Goal: Task Accomplishment & Management: Use online tool/utility

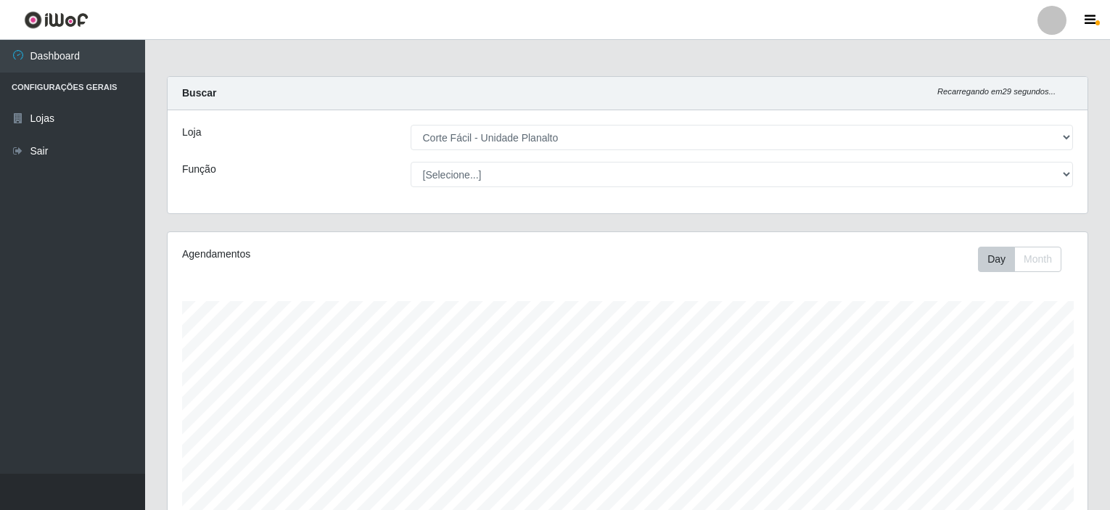
select select "202"
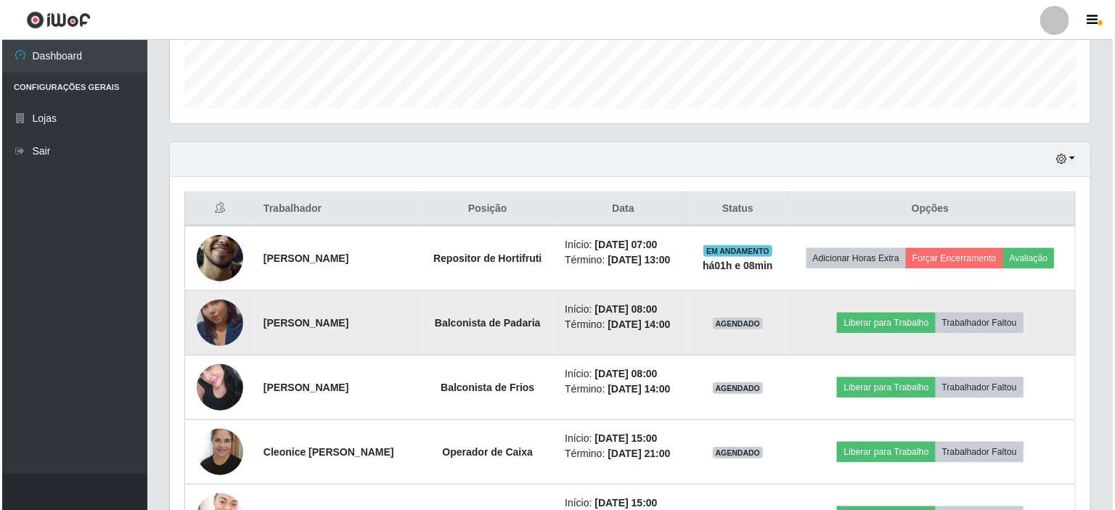
scroll to position [301, 920]
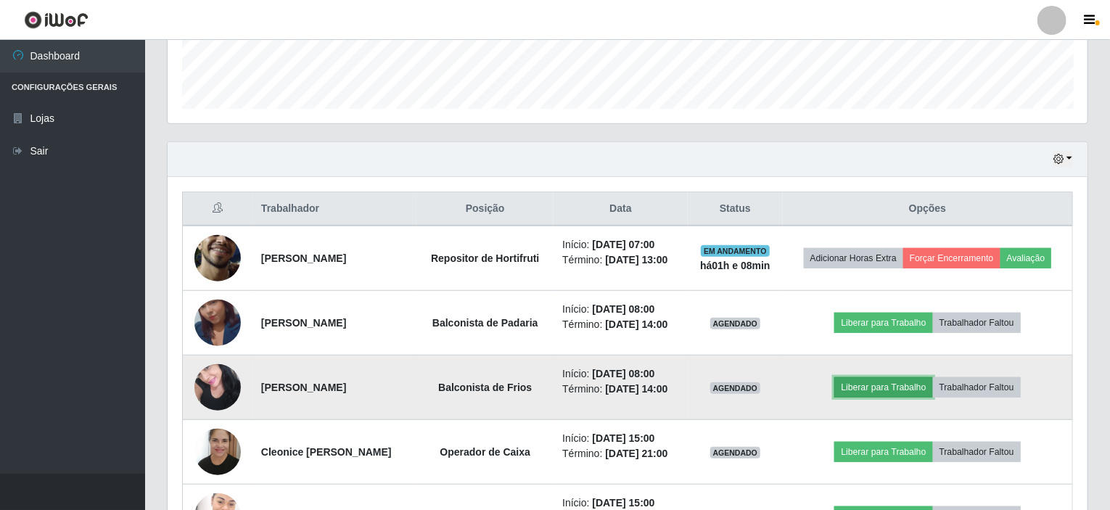
click at [878, 380] on button "Liberar para Trabalho" at bounding box center [884, 387] width 98 height 20
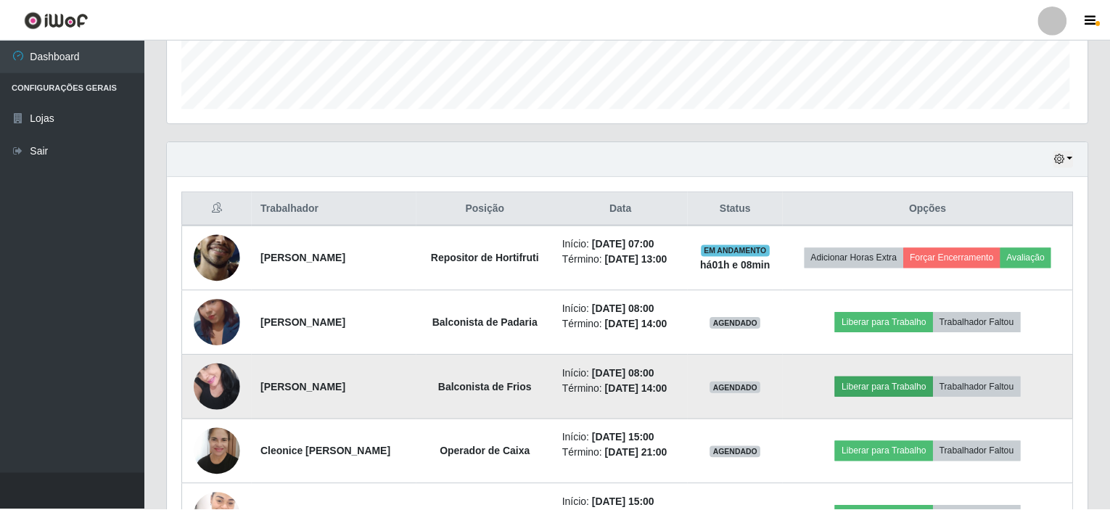
scroll to position [301, 915]
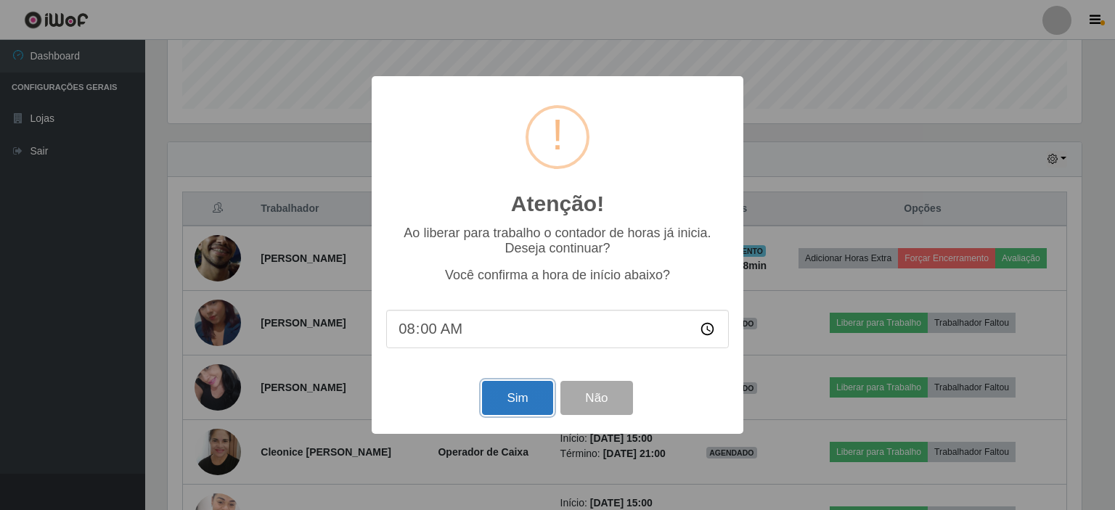
click at [510, 406] on button "Sim" at bounding box center [517, 398] width 70 height 34
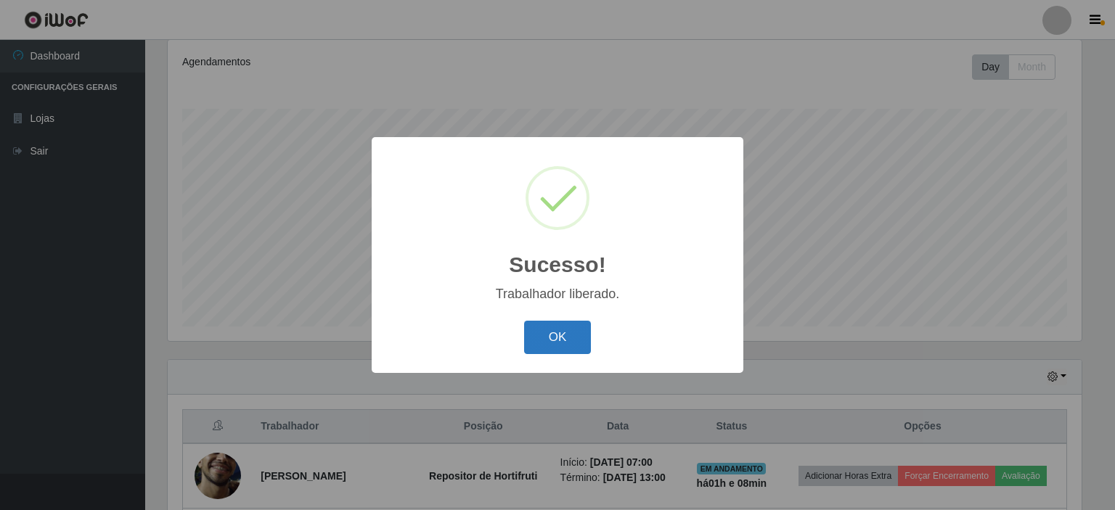
click at [563, 340] on button "OK" at bounding box center [558, 338] width 68 height 34
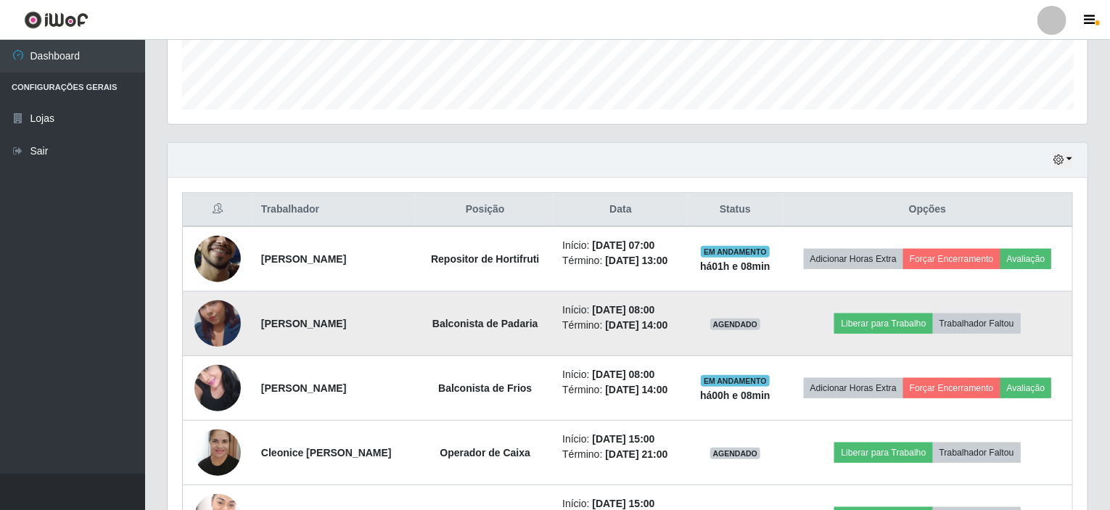
scroll to position [410, 0]
click at [228, 324] on img at bounding box center [218, 323] width 46 height 83
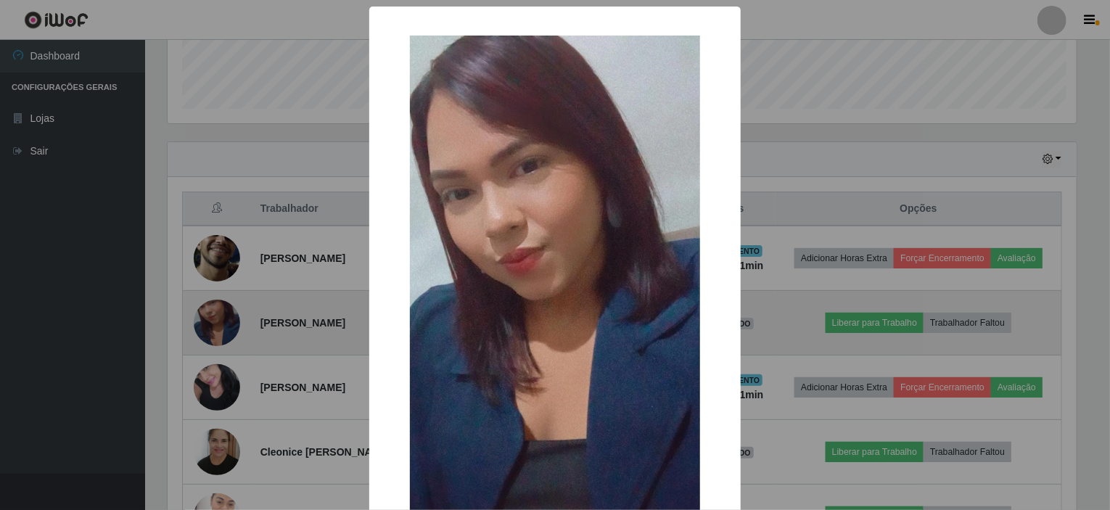
scroll to position [301, 915]
click at [228, 324] on div "× OK Cancel" at bounding box center [557, 255] width 1115 height 510
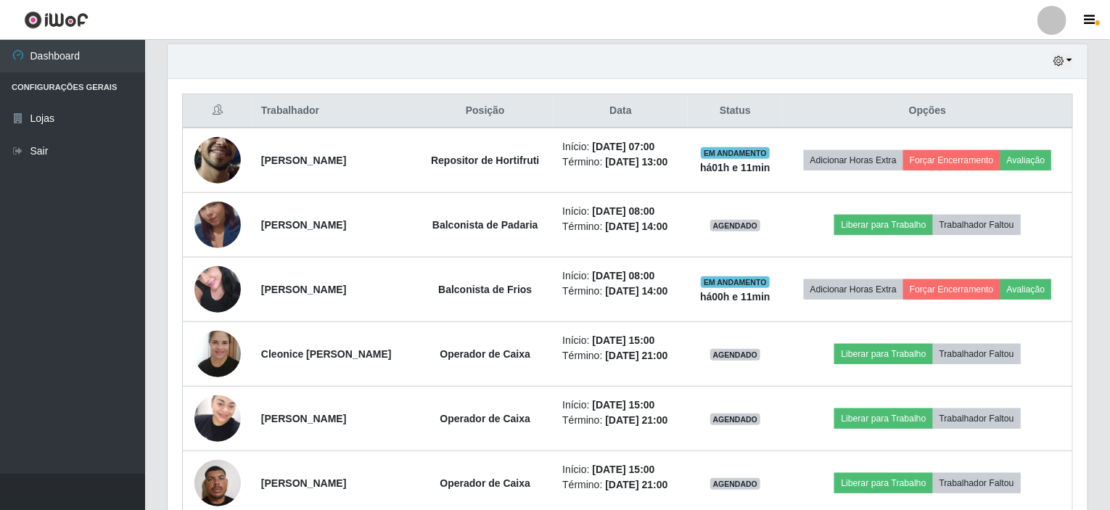
scroll to position [483, 0]
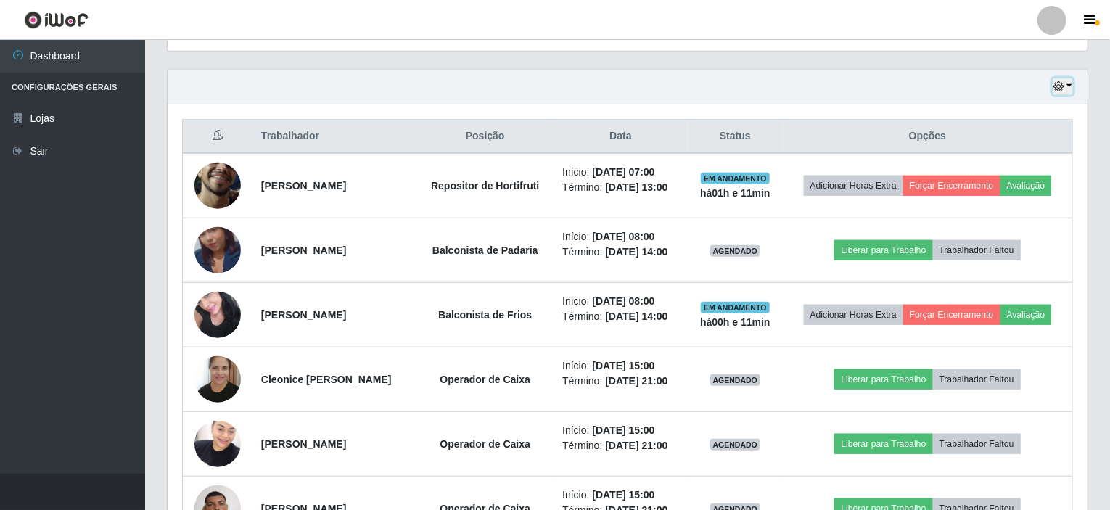
click at [1072, 83] on button "button" at bounding box center [1063, 86] width 20 height 17
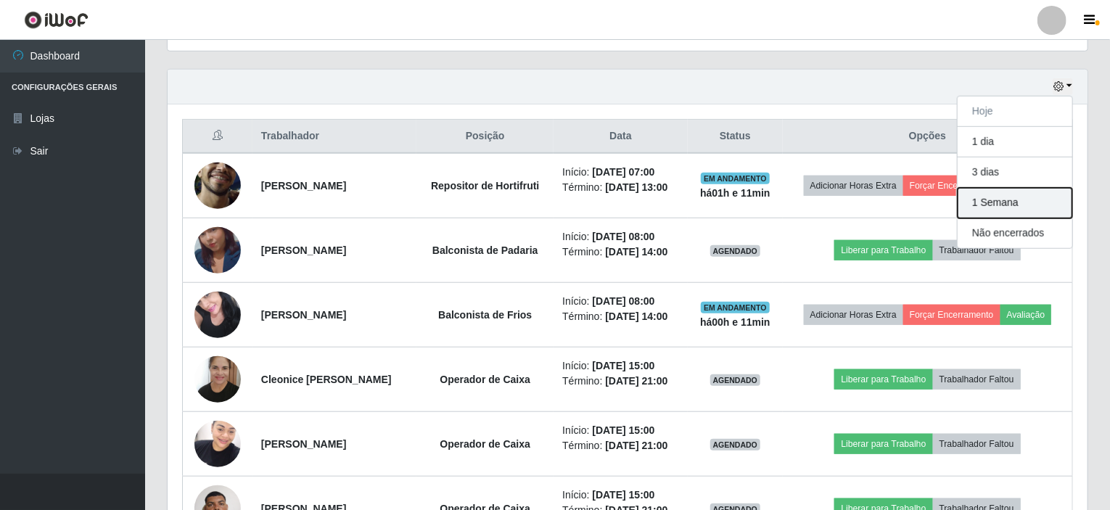
click at [1013, 205] on button "1 Semana" at bounding box center [1015, 203] width 115 height 30
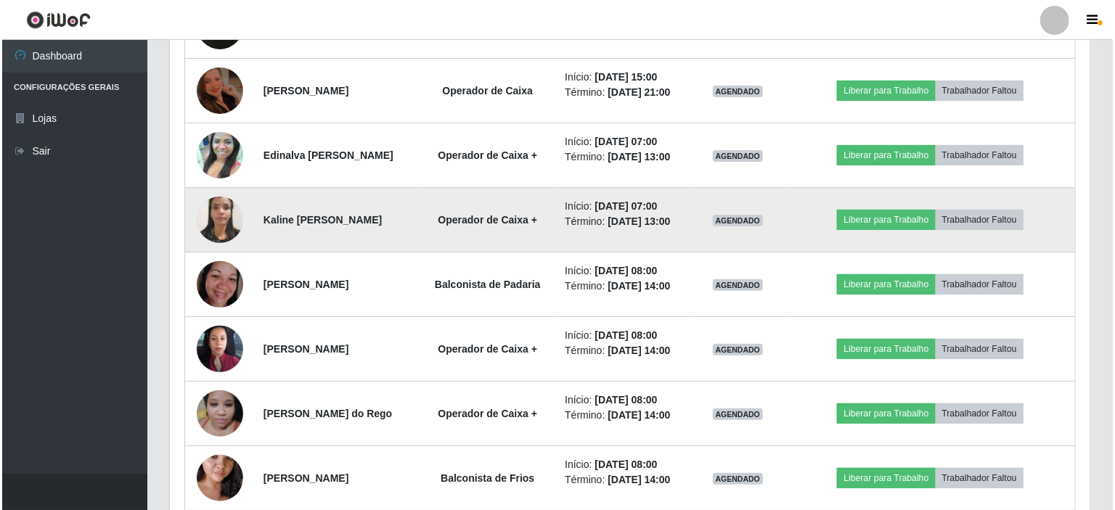
scroll to position [2878, 0]
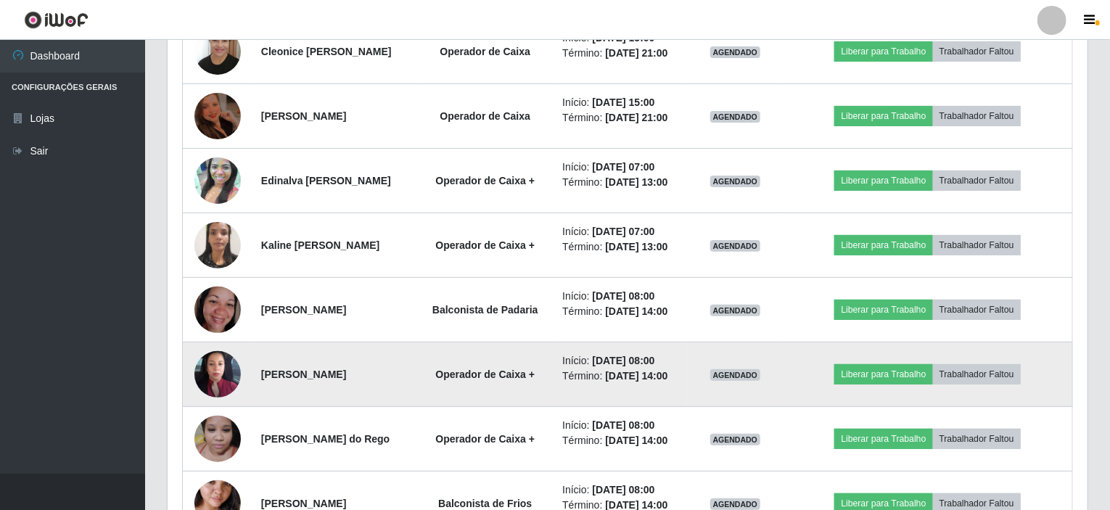
click at [209, 365] on img at bounding box center [218, 374] width 46 height 103
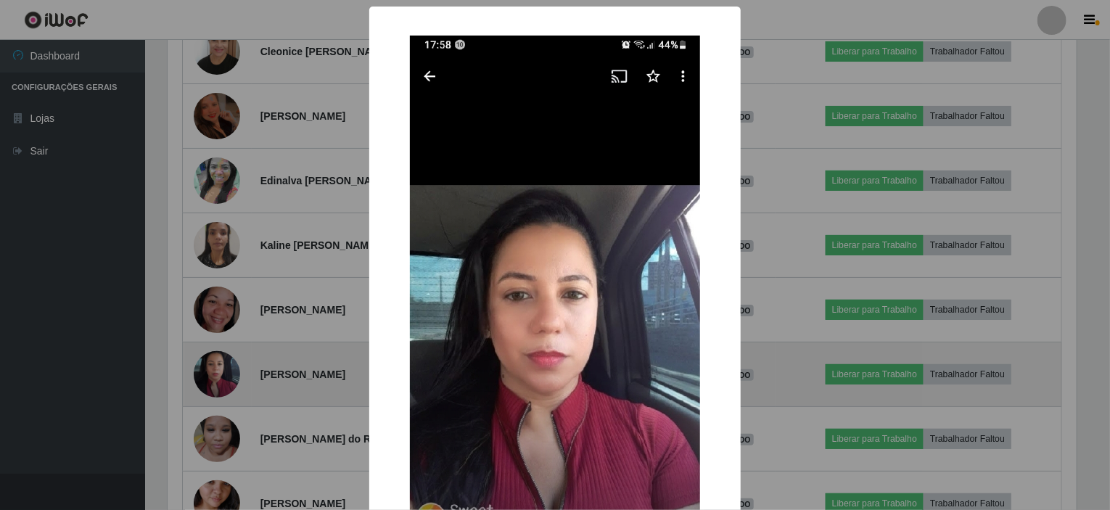
scroll to position [301, 915]
click at [209, 365] on div "× OK Cancel" at bounding box center [557, 255] width 1115 height 510
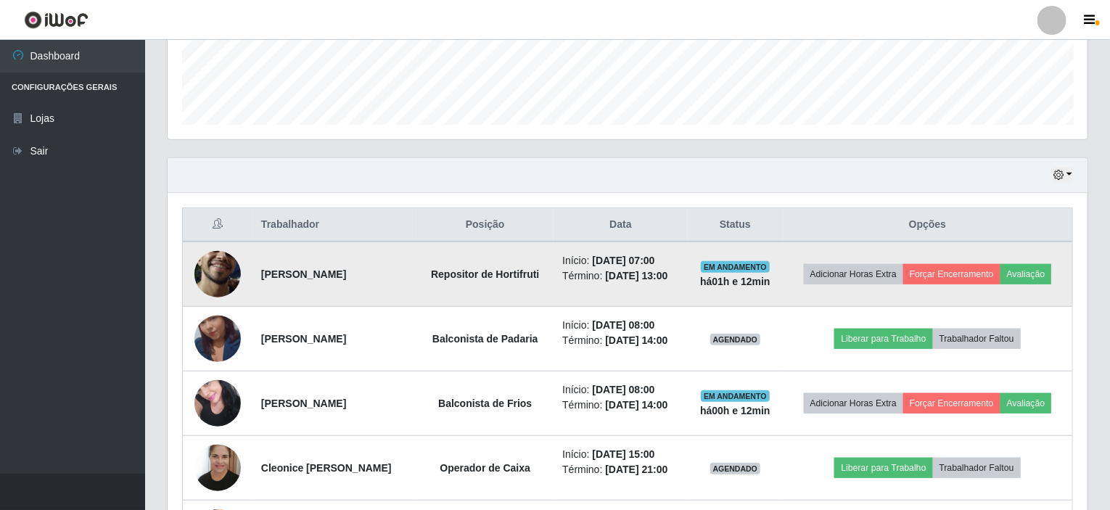
scroll to position [338, 0]
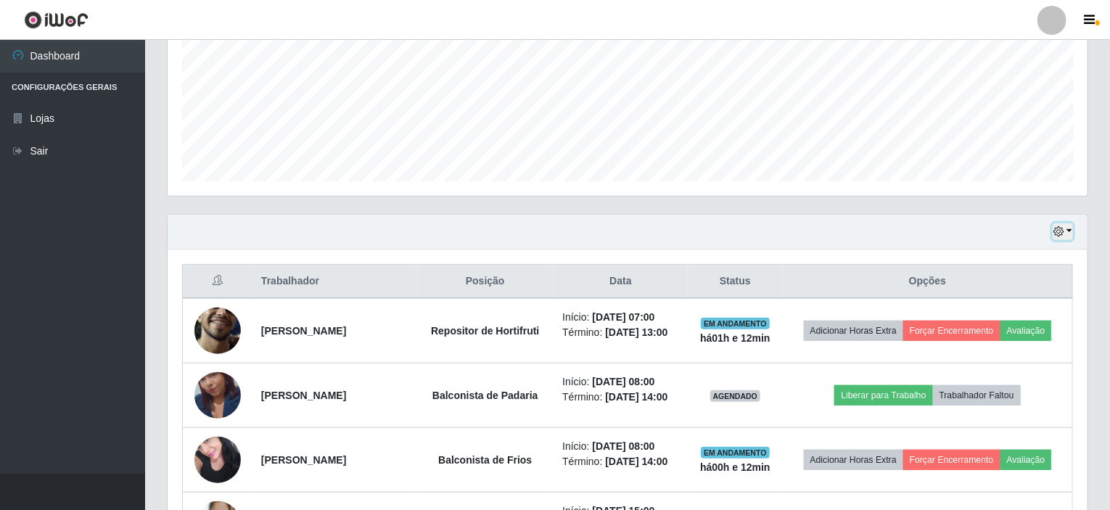
click at [1071, 232] on button "button" at bounding box center [1063, 232] width 20 height 17
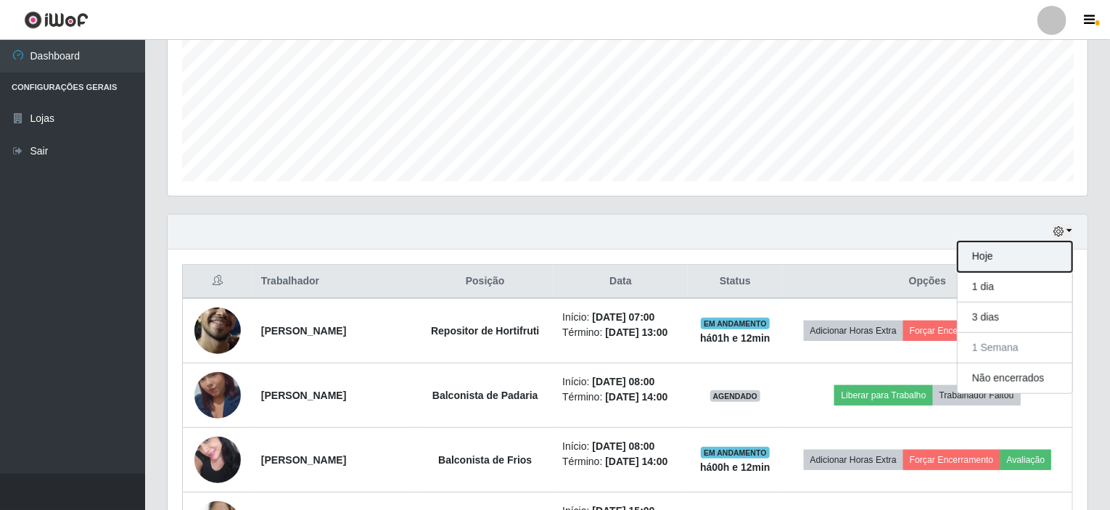
click at [1013, 255] on button "Hoje" at bounding box center [1015, 257] width 115 height 30
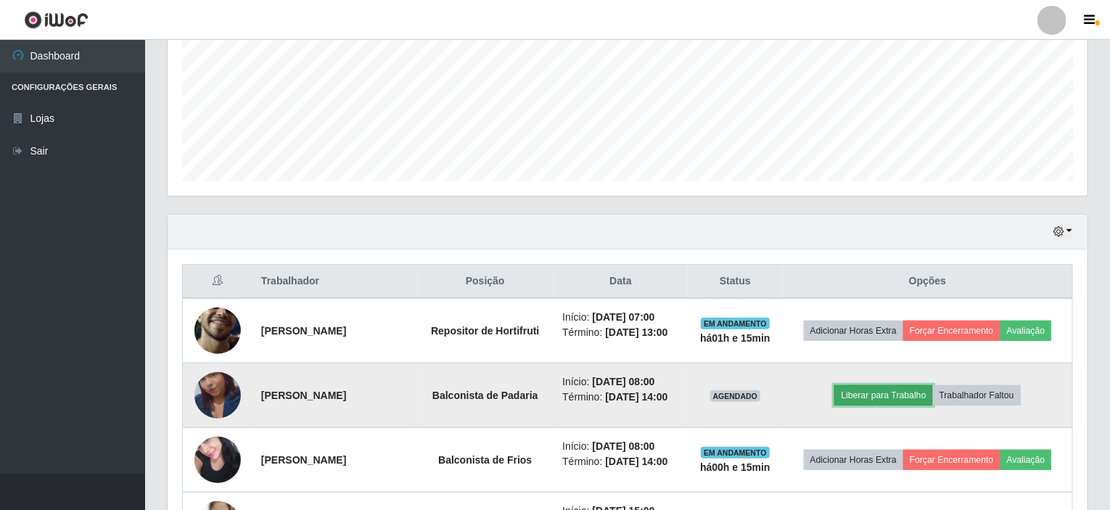
click at [870, 395] on button "Liberar para Trabalho" at bounding box center [884, 395] width 98 height 20
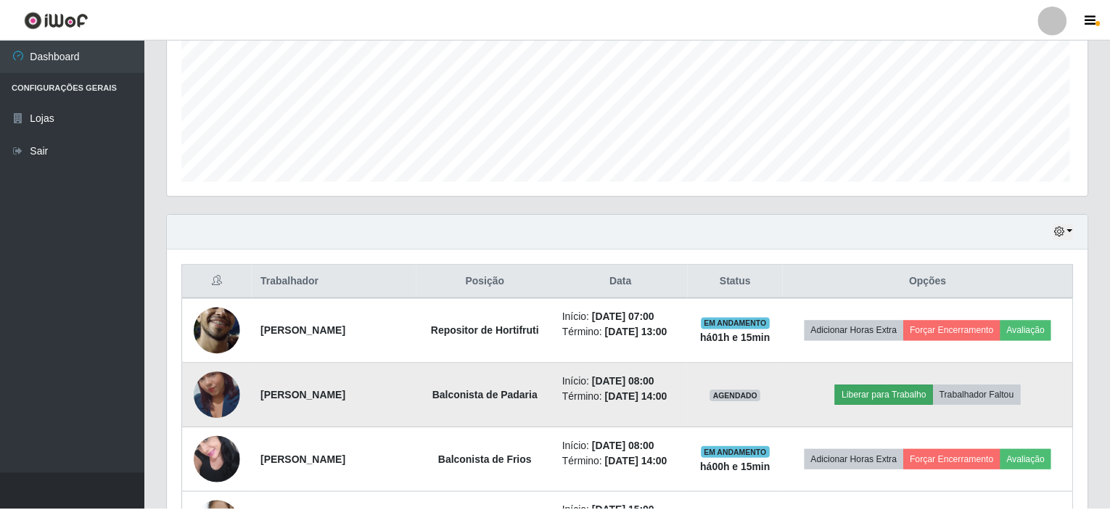
scroll to position [301, 915]
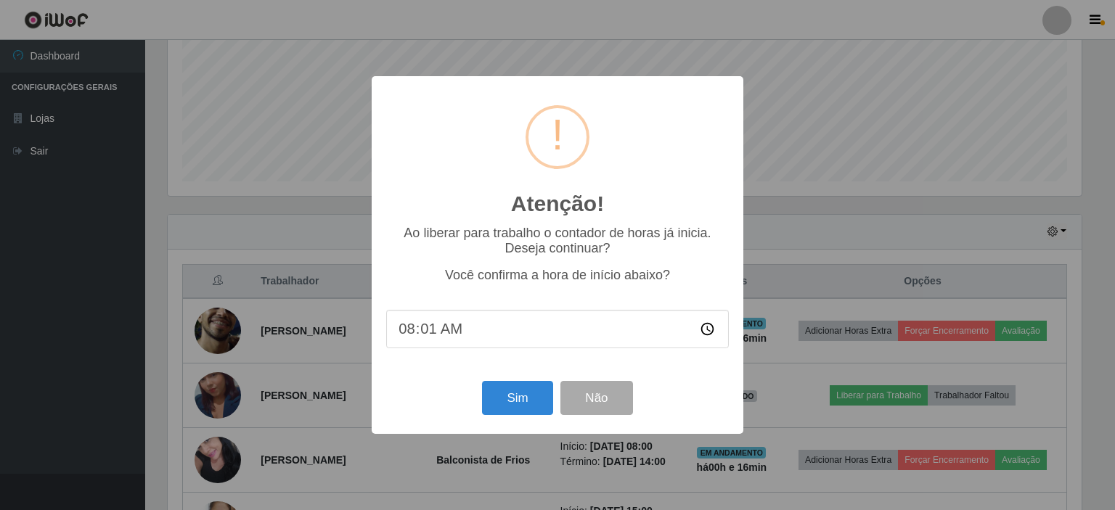
type input "08:17"
click at [594, 402] on button "Não" at bounding box center [596, 398] width 72 height 34
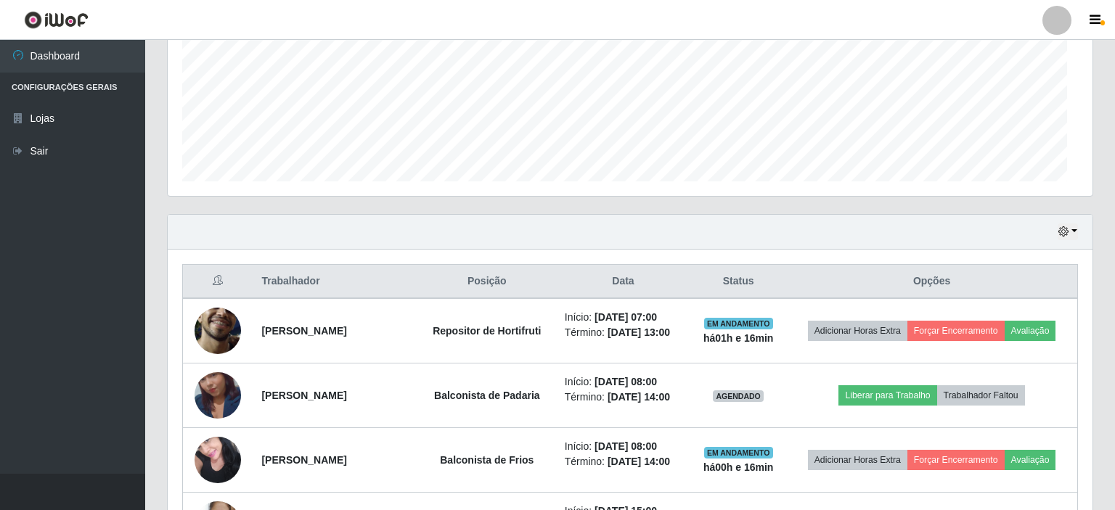
scroll to position [301, 920]
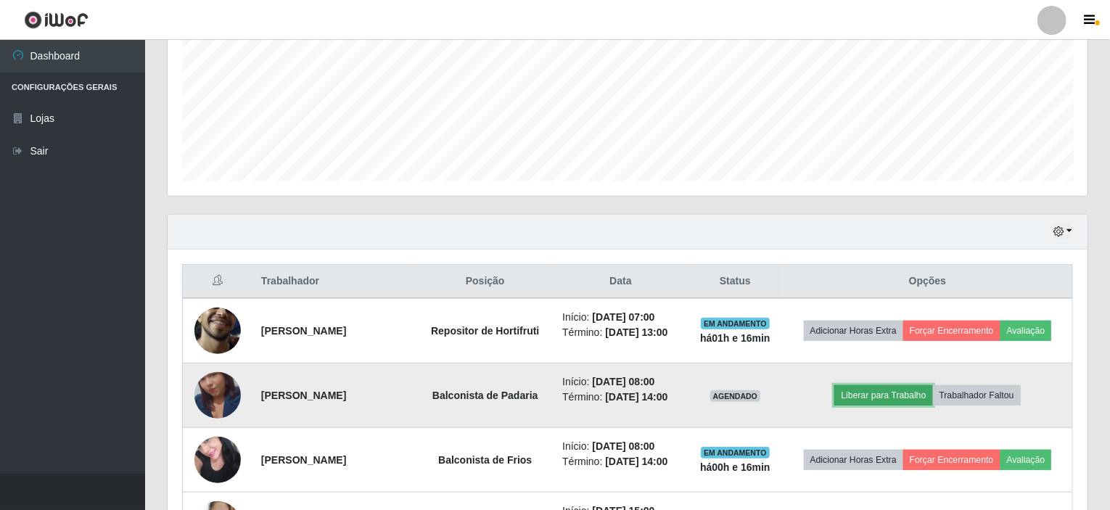
click at [864, 396] on button "Liberar para Trabalho" at bounding box center [884, 395] width 98 height 20
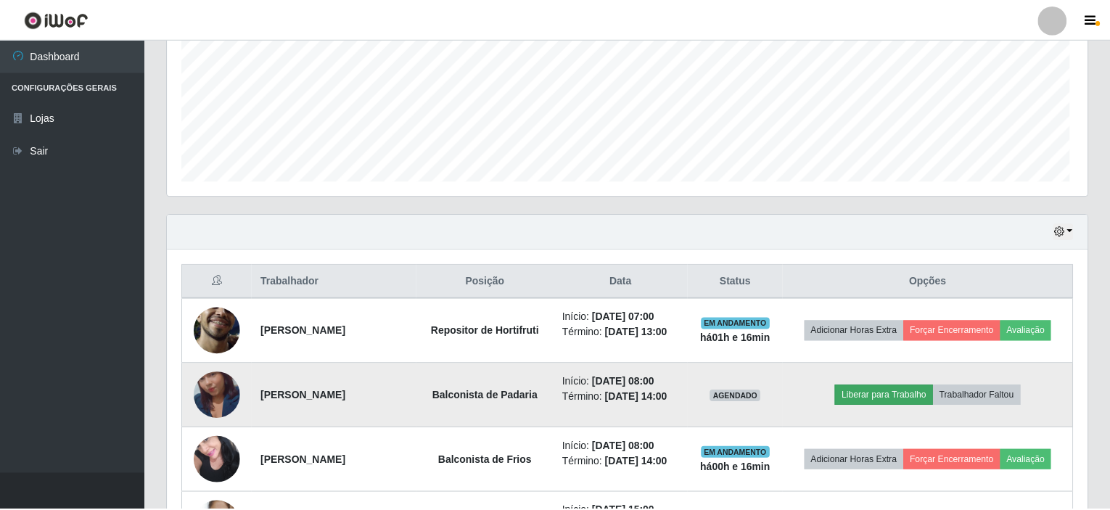
scroll to position [301, 915]
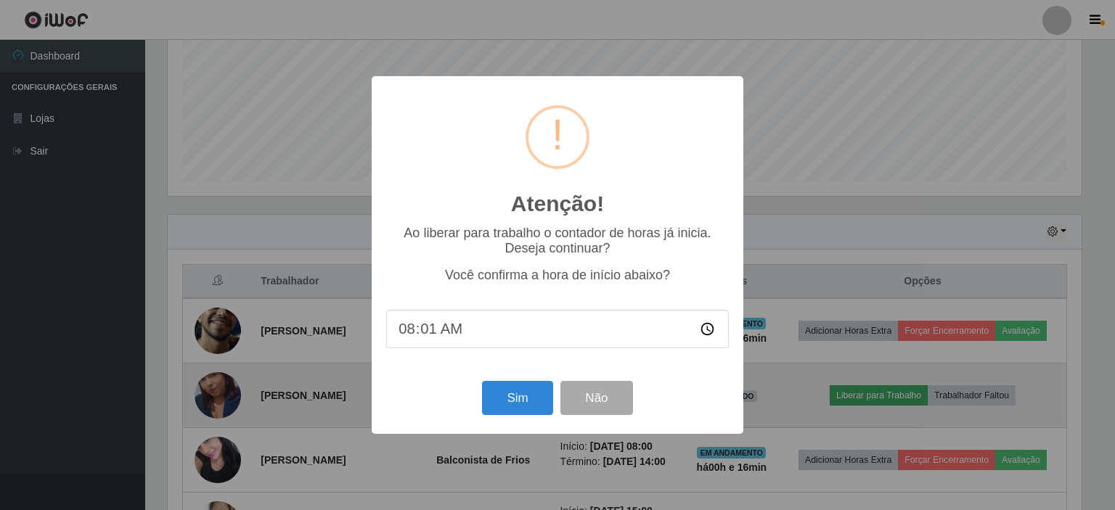
type input "08:17"
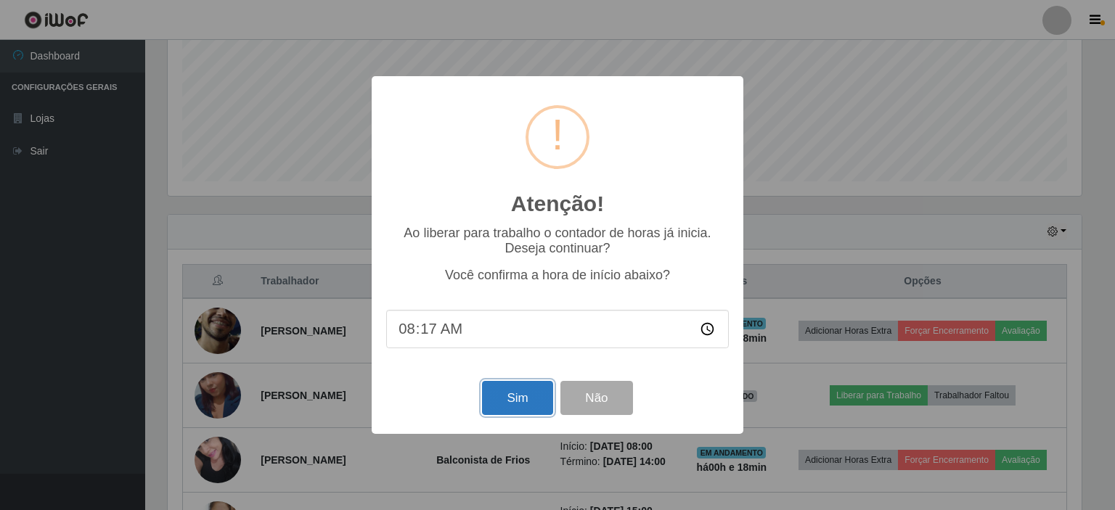
click at [528, 401] on button "Sim" at bounding box center [517, 398] width 70 height 34
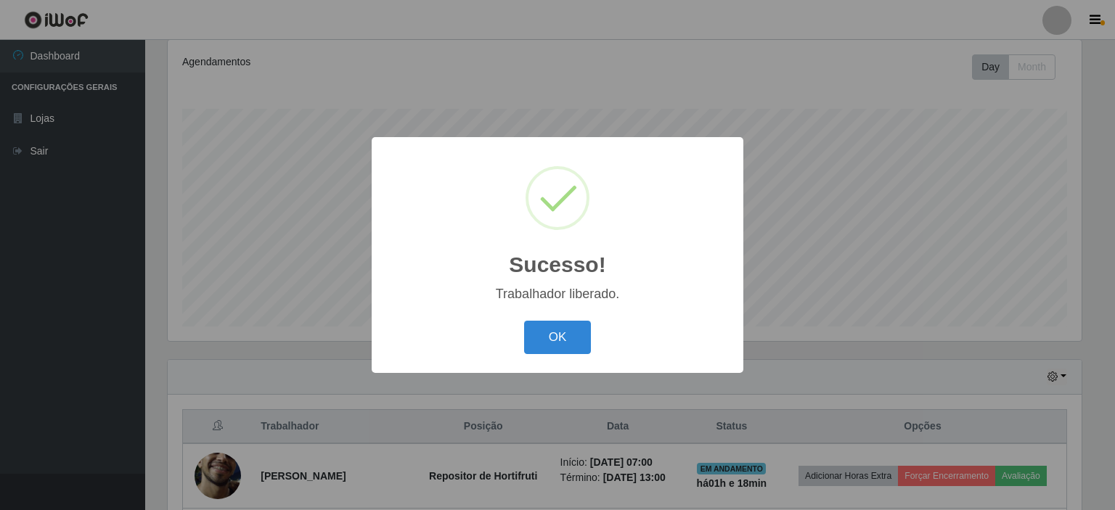
click at [541, 321] on div "OK Cancel" at bounding box center [557, 336] width 343 height 41
click at [541, 329] on button "OK" at bounding box center [558, 338] width 68 height 34
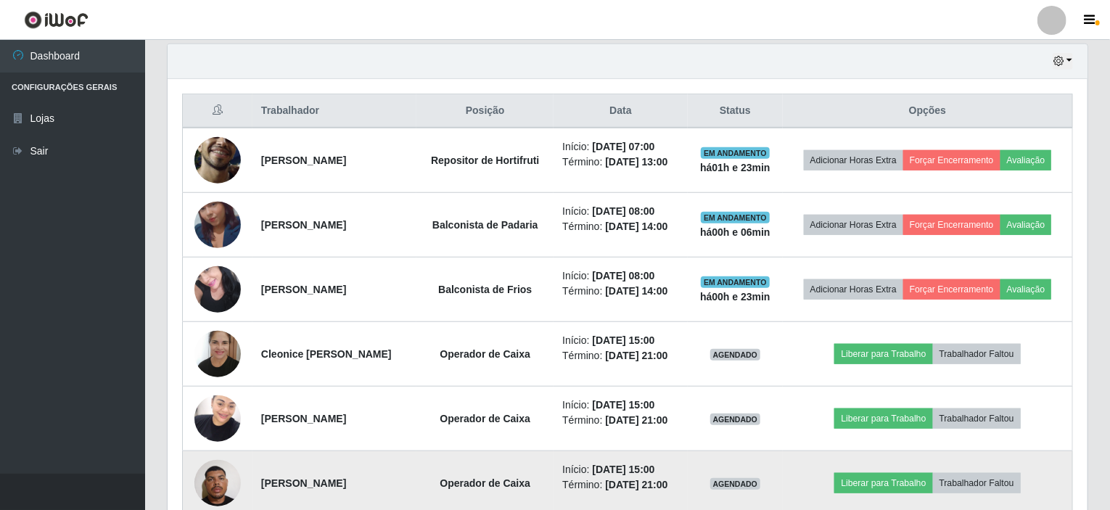
scroll to position [418, 0]
